Goal: Task Accomplishment & Management: Manage account settings

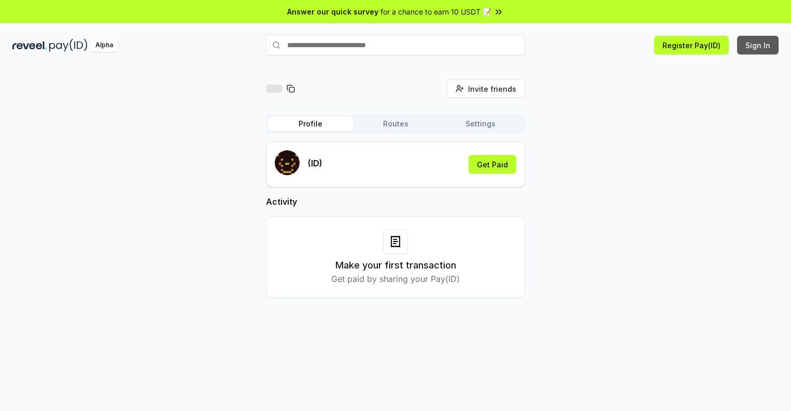
click at [758, 45] on button "Sign In" at bounding box center [757, 45] width 41 height 19
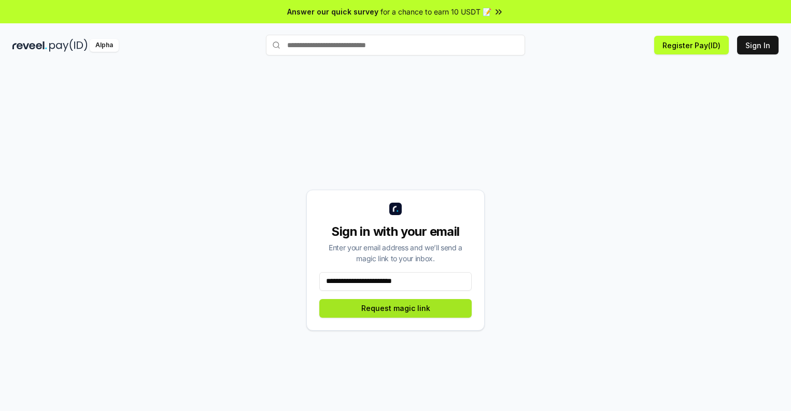
type input "**********"
click at [395, 308] on button "Request magic link" at bounding box center [395, 308] width 152 height 19
